Goal: Task Accomplishment & Management: Manage account settings

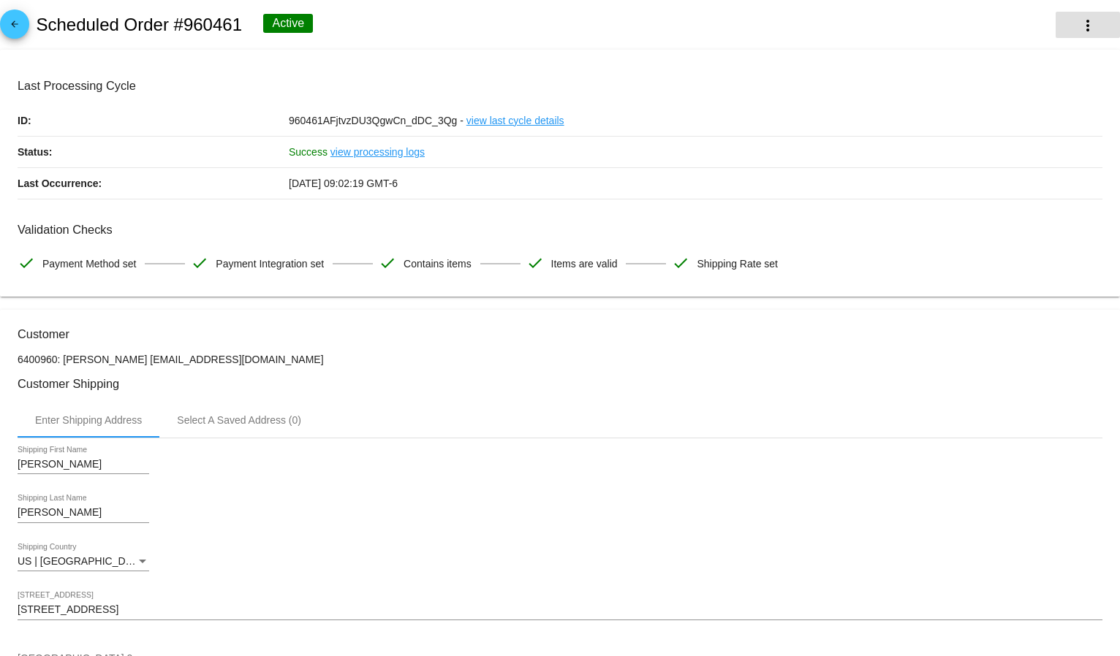
click at [1060, 26] on button "more_vert" at bounding box center [1087, 25] width 64 height 26
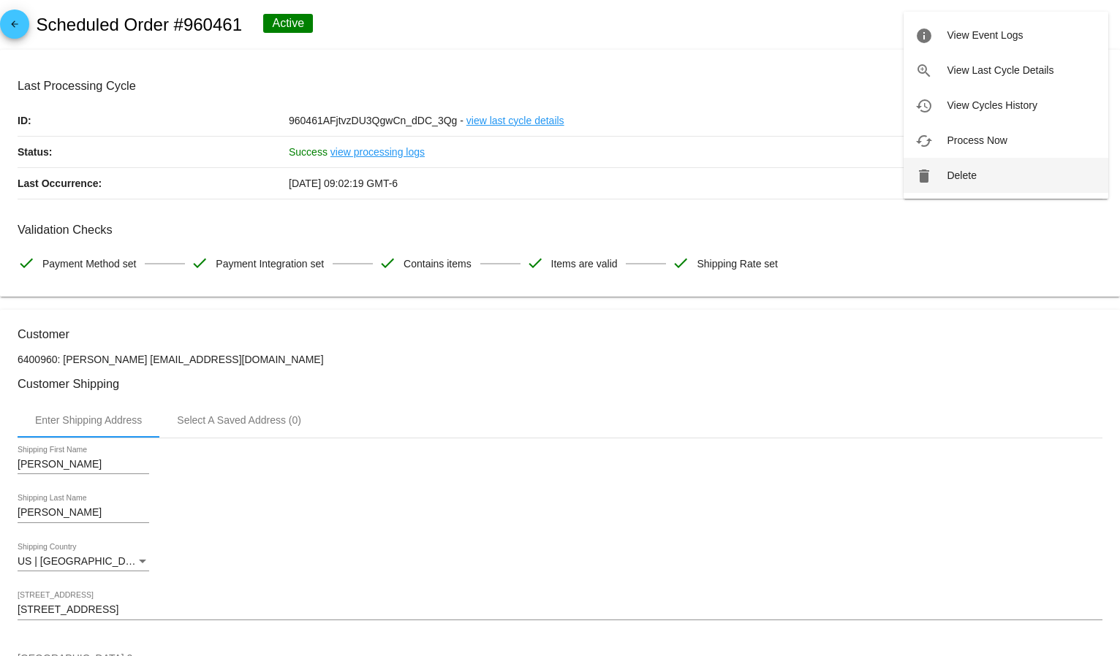
click at [981, 178] on button "delete Delete" at bounding box center [1005, 175] width 205 height 35
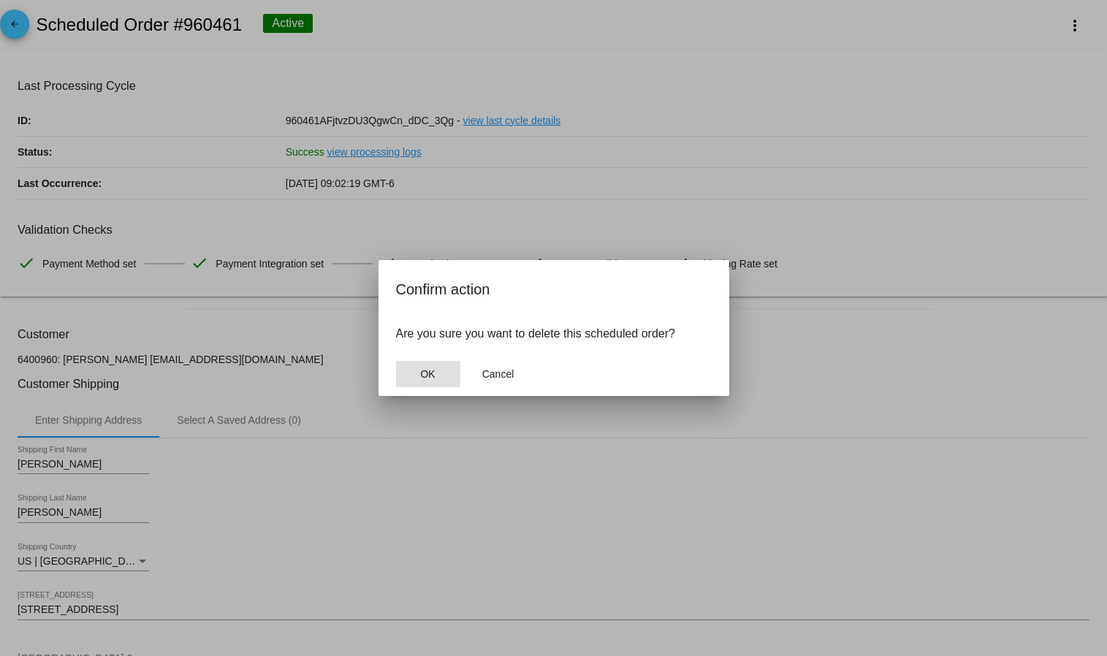
click at [425, 375] on span "OK" at bounding box center [427, 374] width 15 height 12
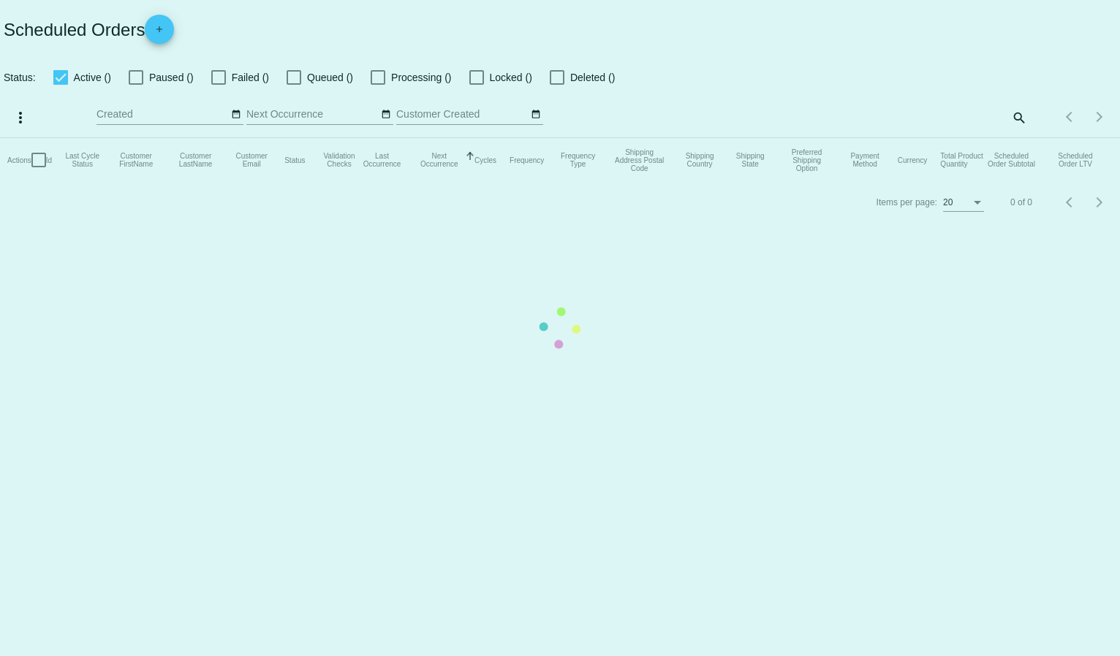
checkbox input "true"
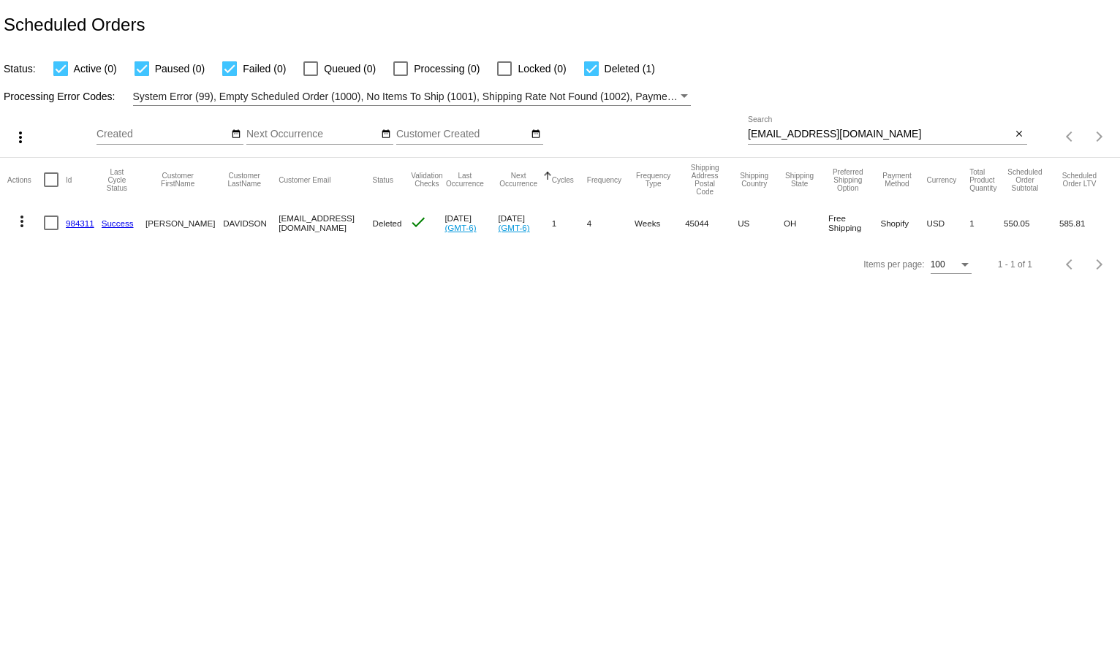
click at [800, 131] on input "[EMAIL_ADDRESS][DOMAIN_NAME]" at bounding box center [880, 135] width 264 height 12
